Goal: Task Accomplishment & Management: Manage account settings

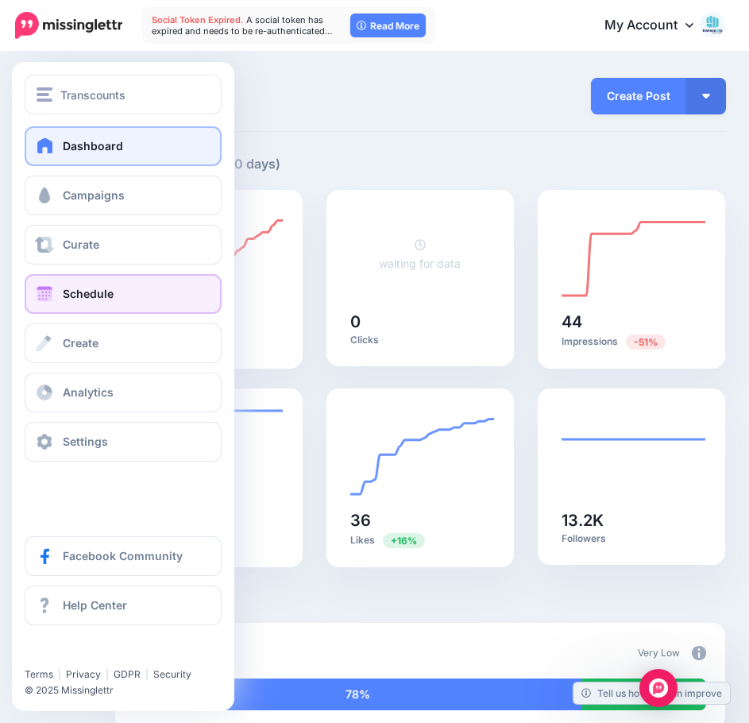
click at [79, 284] on link "Schedule" at bounding box center [123, 294] width 197 height 40
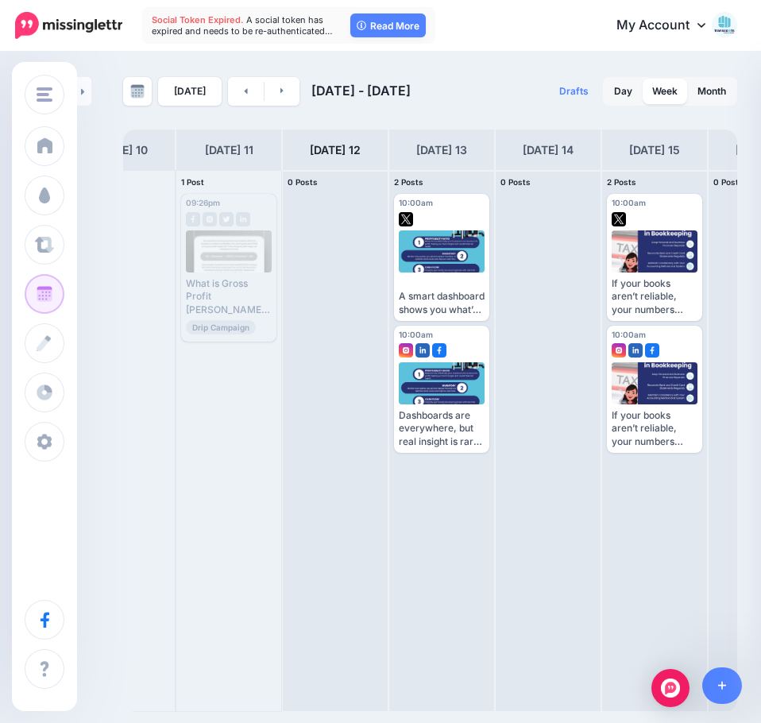
scroll to position [0, 131]
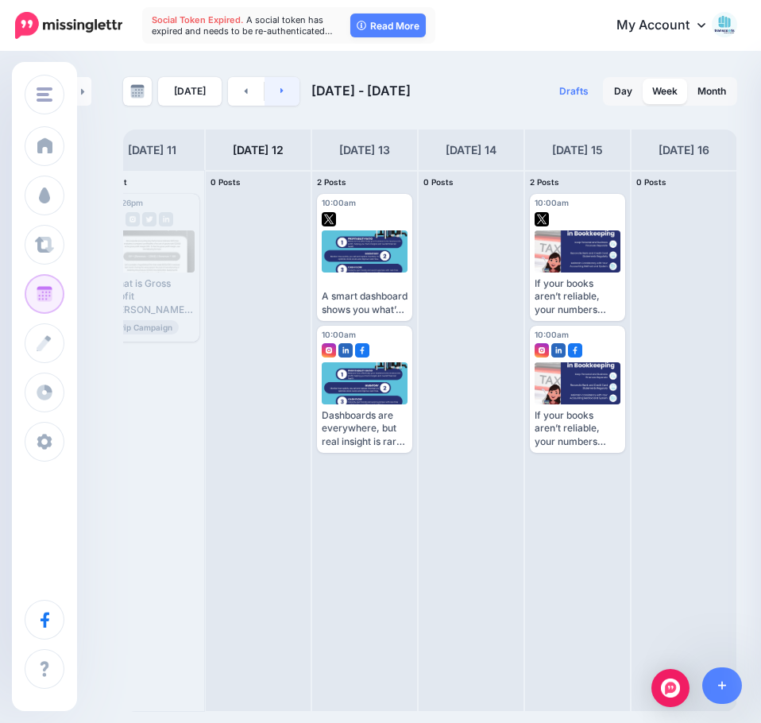
click at [285, 91] on link at bounding box center [283, 91] width 36 height 29
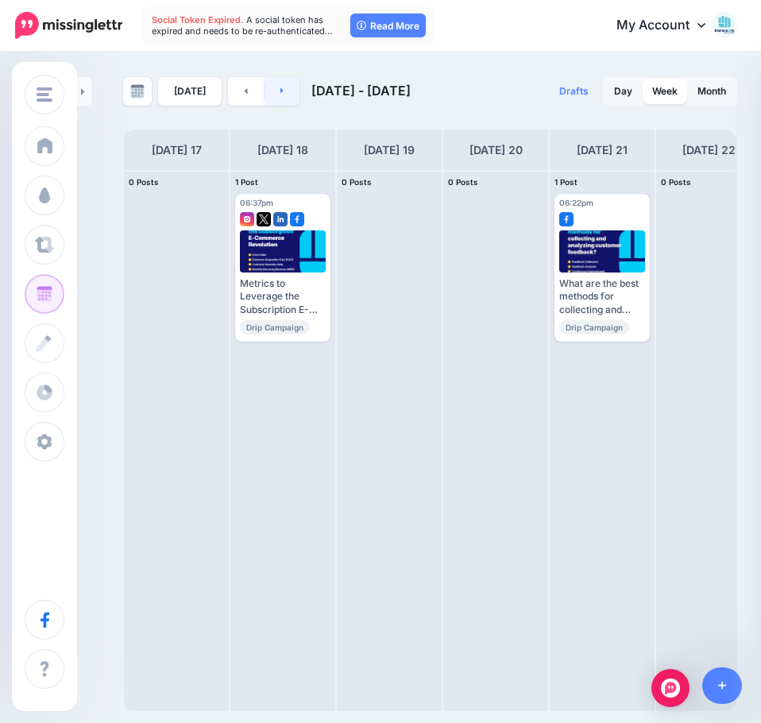
click at [287, 92] on link at bounding box center [283, 91] width 36 height 29
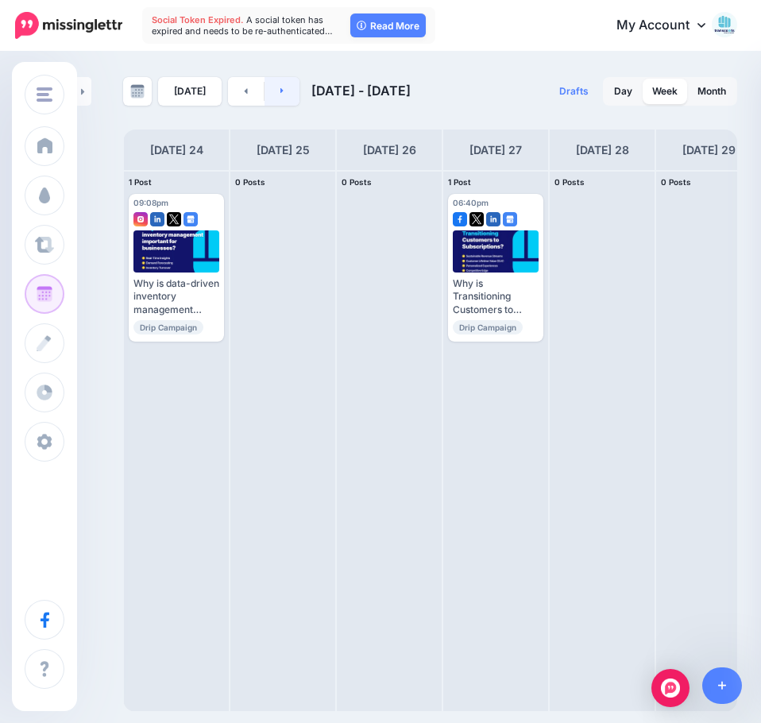
click at [287, 92] on link at bounding box center [283, 91] width 36 height 29
